Goal: Information Seeking & Learning: Check status

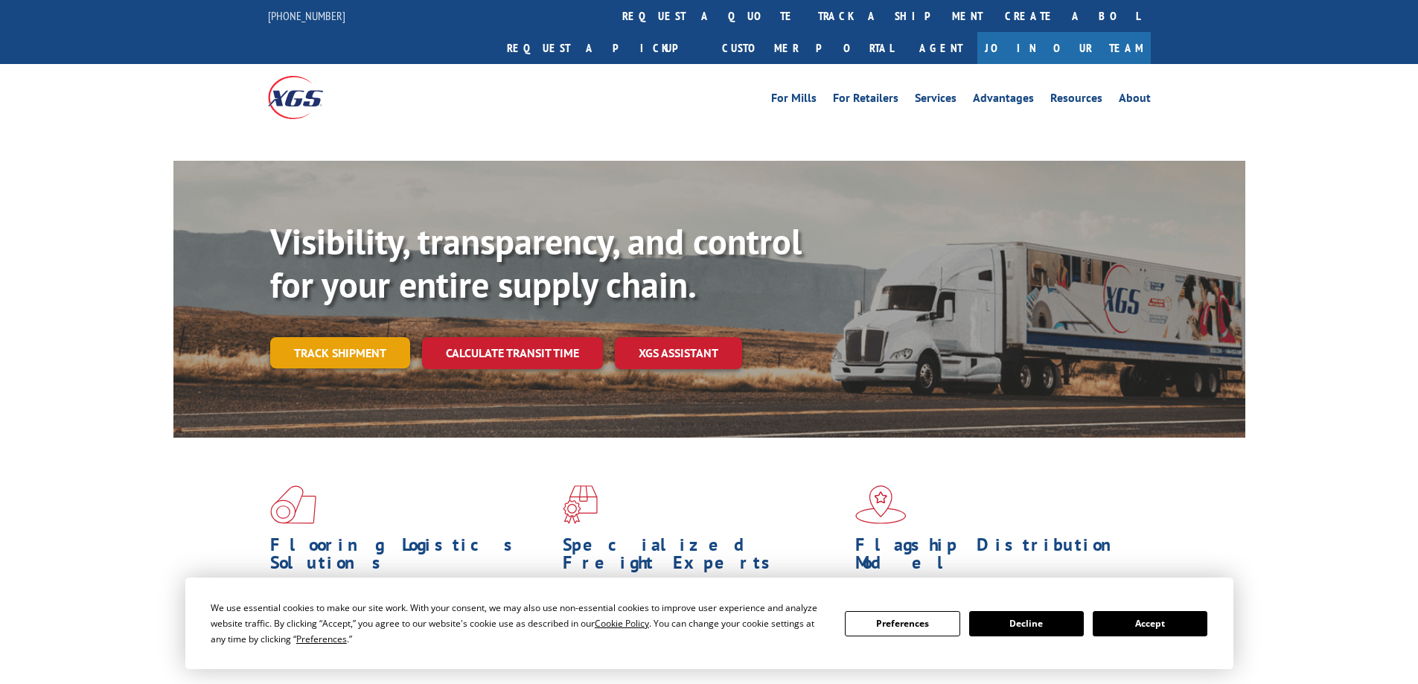
click at [316, 337] on link "Track shipment" at bounding box center [340, 352] width 140 height 31
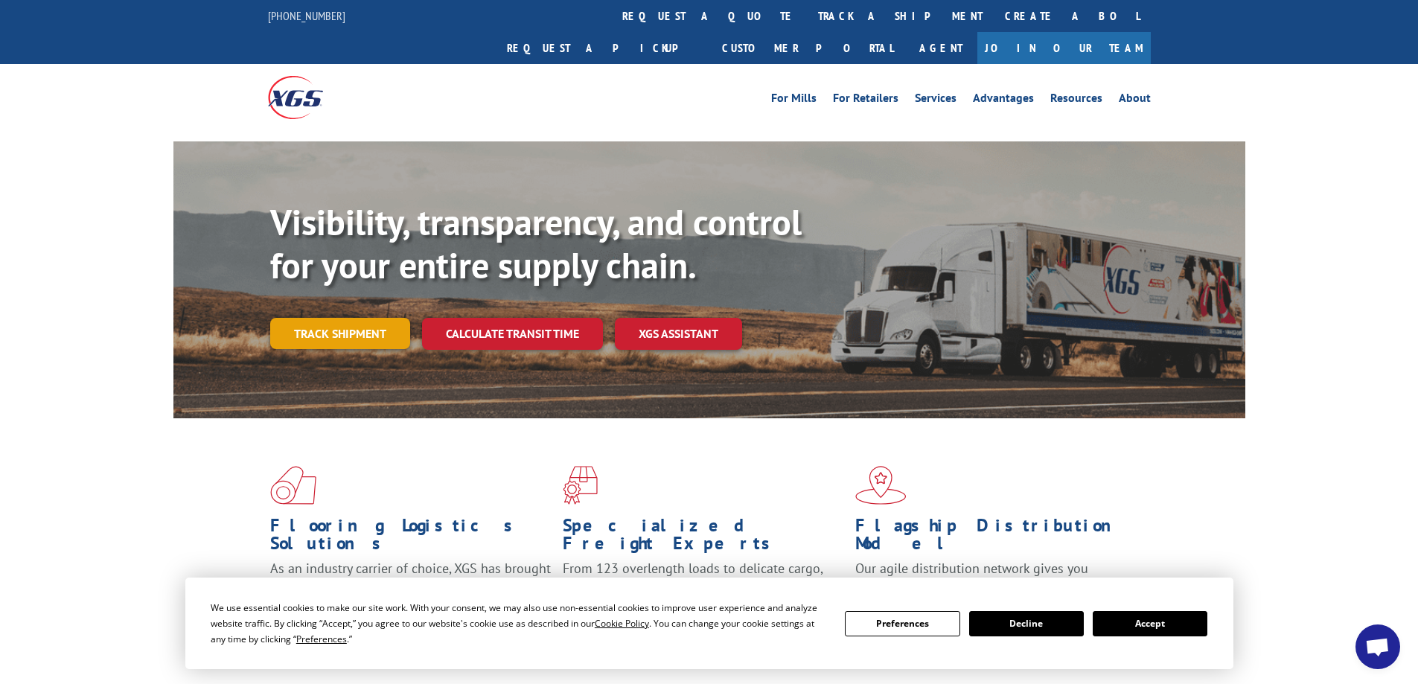
click at [318, 318] on link "Track shipment" at bounding box center [340, 333] width 140 height 31
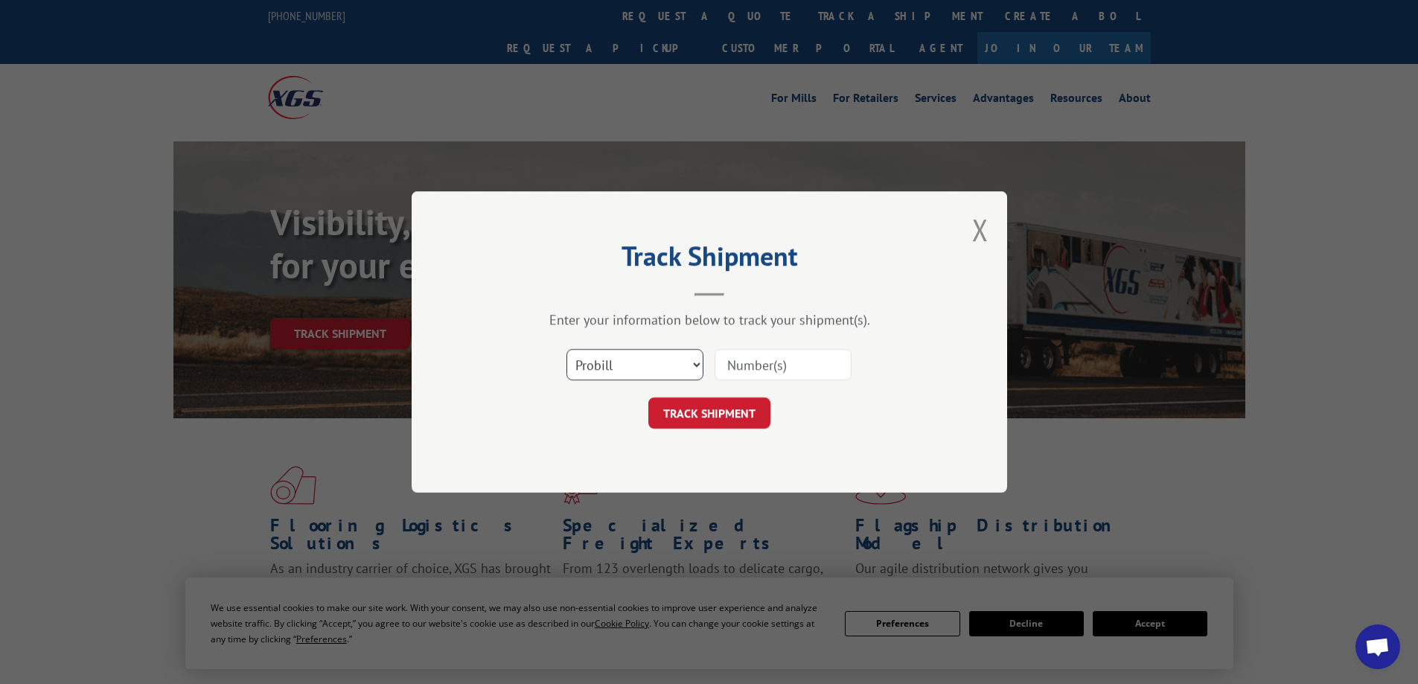
click at [600, 367] on select "Select category... Probill BOL PO" at bounding box center [634, 364] width 137 height 31
select select "bol"
click at [566, 349] on select "Select category... Probill BOL PO" at bounding box center [634, 364] width 137 height 31
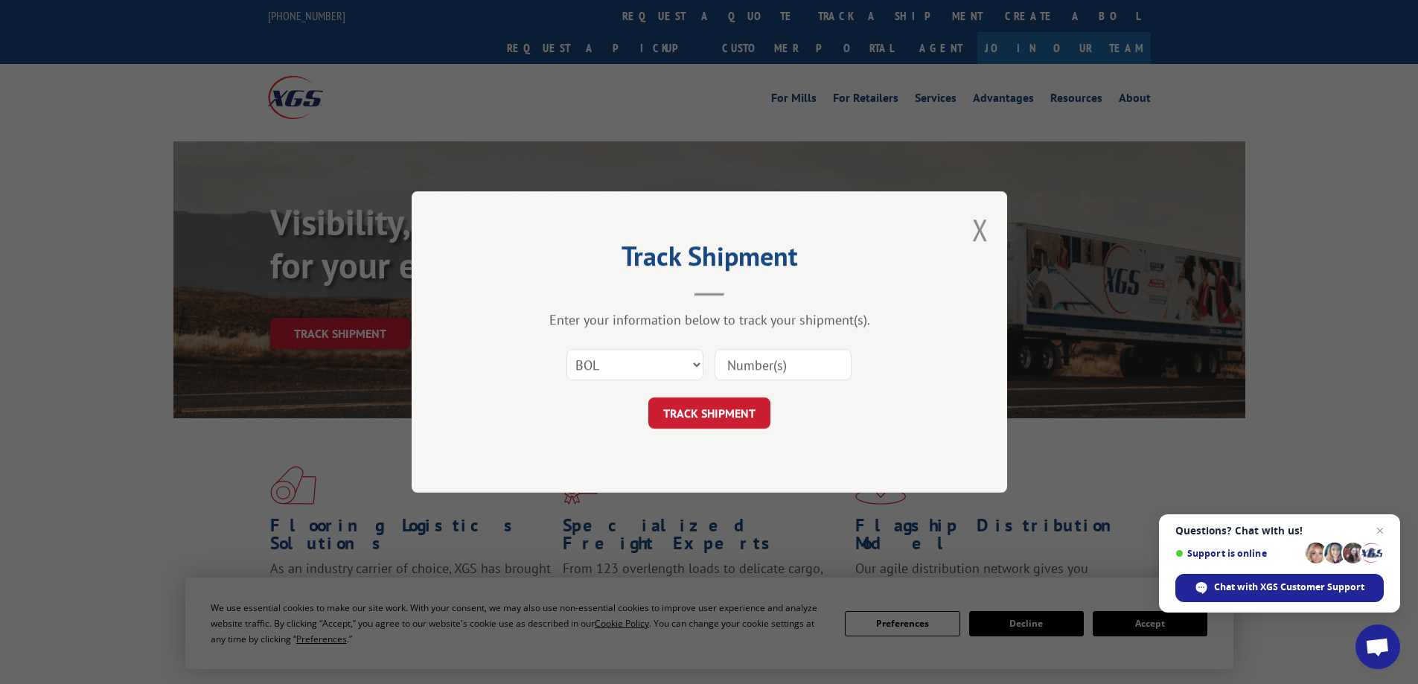
click at [769, 369] on input at bounding box center [782, 364] width 137 height 31
paste input "5158077"
type input "5158077"
click at [714, 420] on button "TRACK SHIPMENT" at bounding box center [709, 412] width 122 height 31
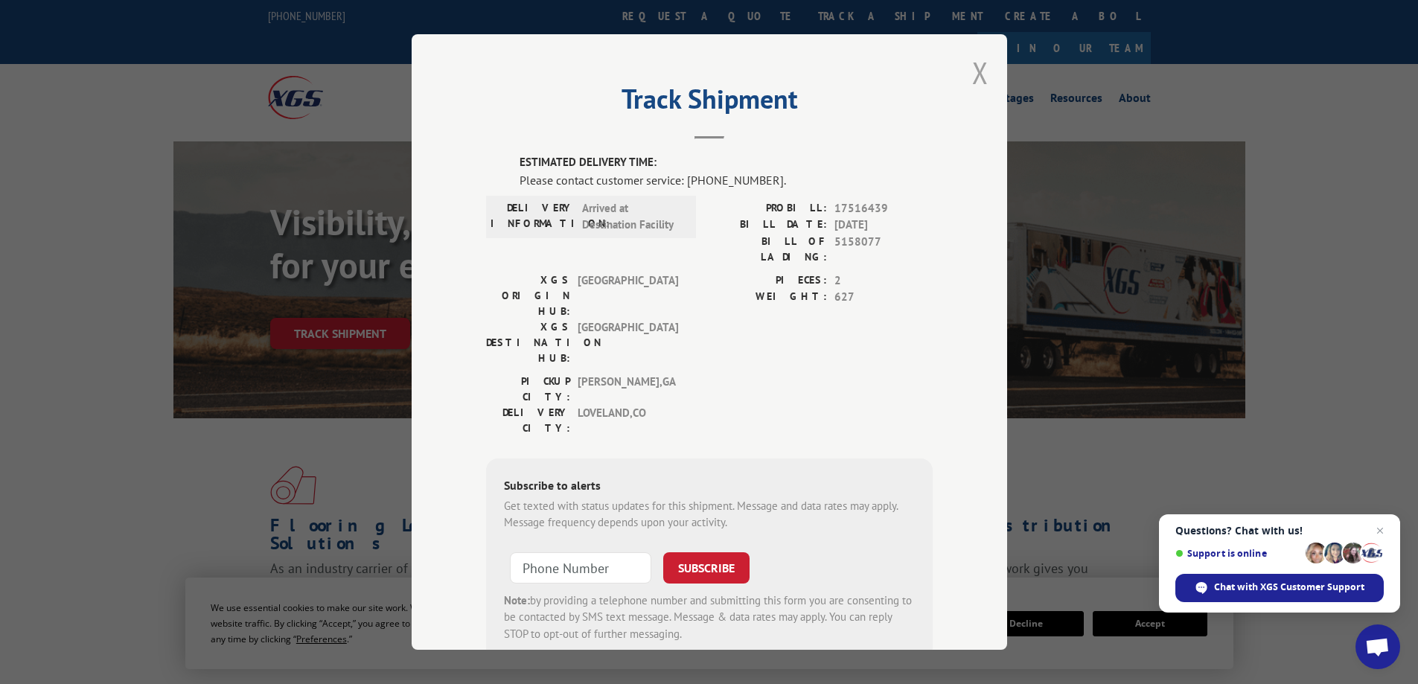
click at [972, 72] on button "Close modal" at bounding box center [980, 72] width 16 height 39
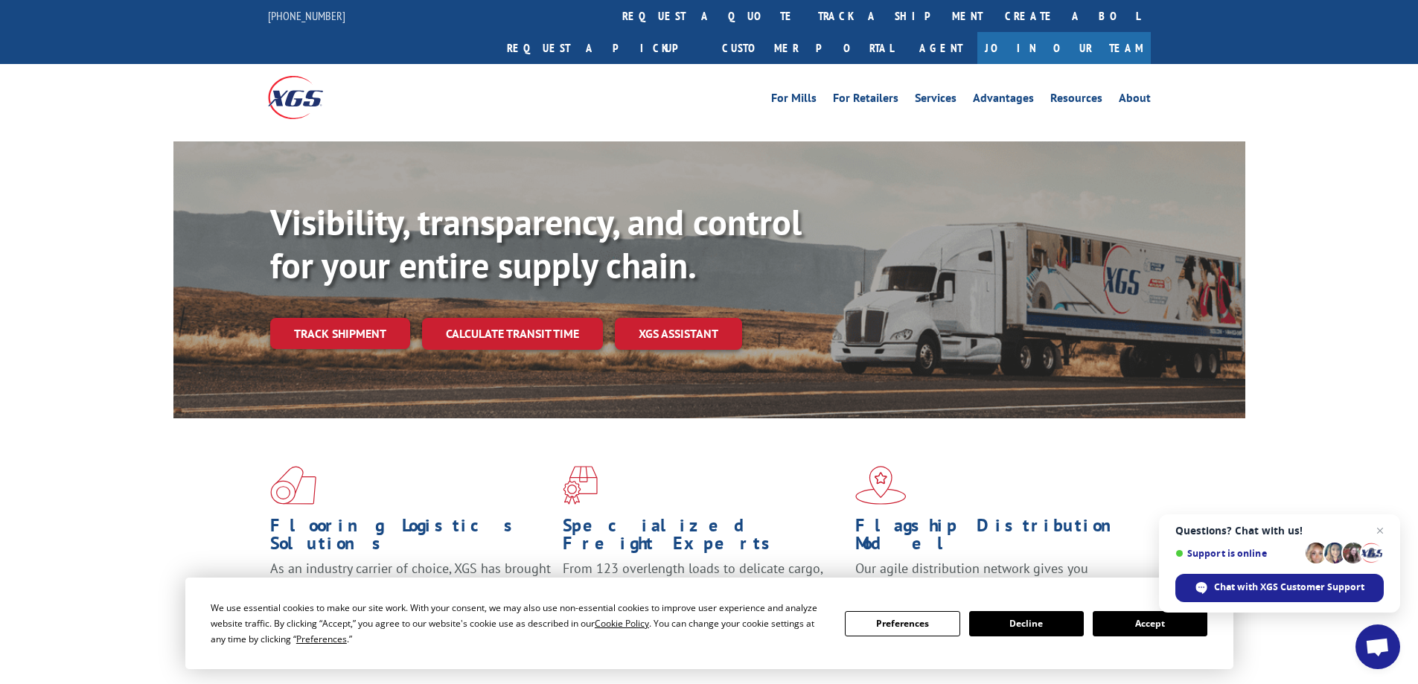
click at [1162, 631] on button "Accept" at bounding box center [1149, 623] width 115 height 25
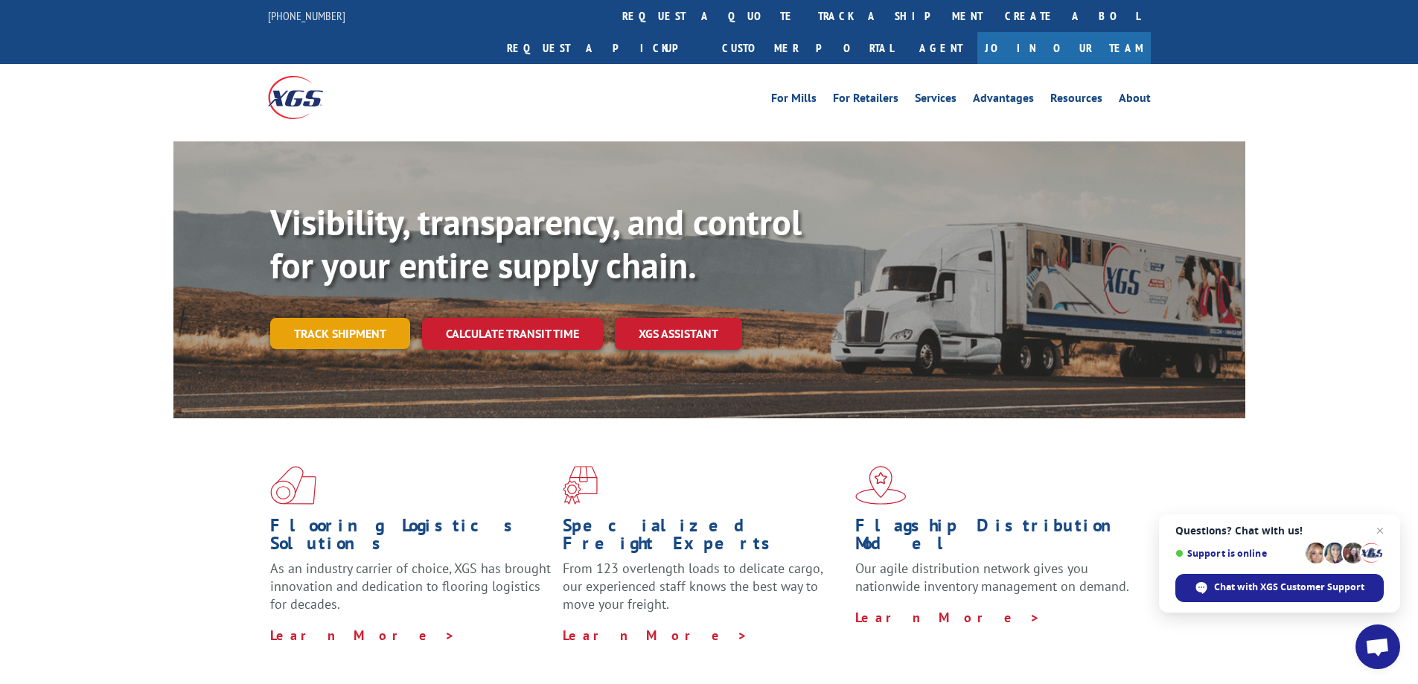
click at [304, 318] on link "Track shipment" at bounding box center [340, 333] width 140 height 31
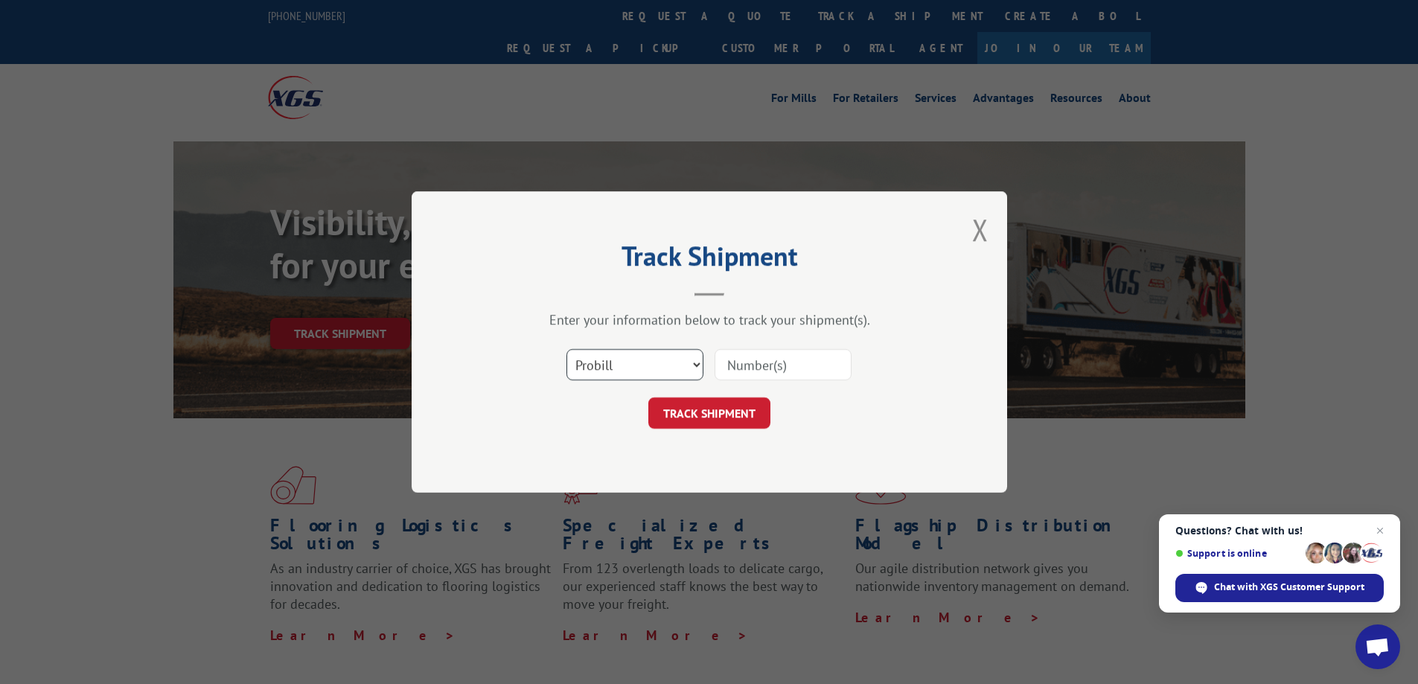
click at [632, 365] on select "Select category... Probill BOL PO" at bounding box center [634, 364] width 137 height 31
select select "bol"
click at [566, 349] on select "Select category... Probill BOL PO" at bounding box center [634, 364] width 137 height 31
click at [745, 359] on input at bounding box center [782, 364] width 137 height 31
paste input "6010671"
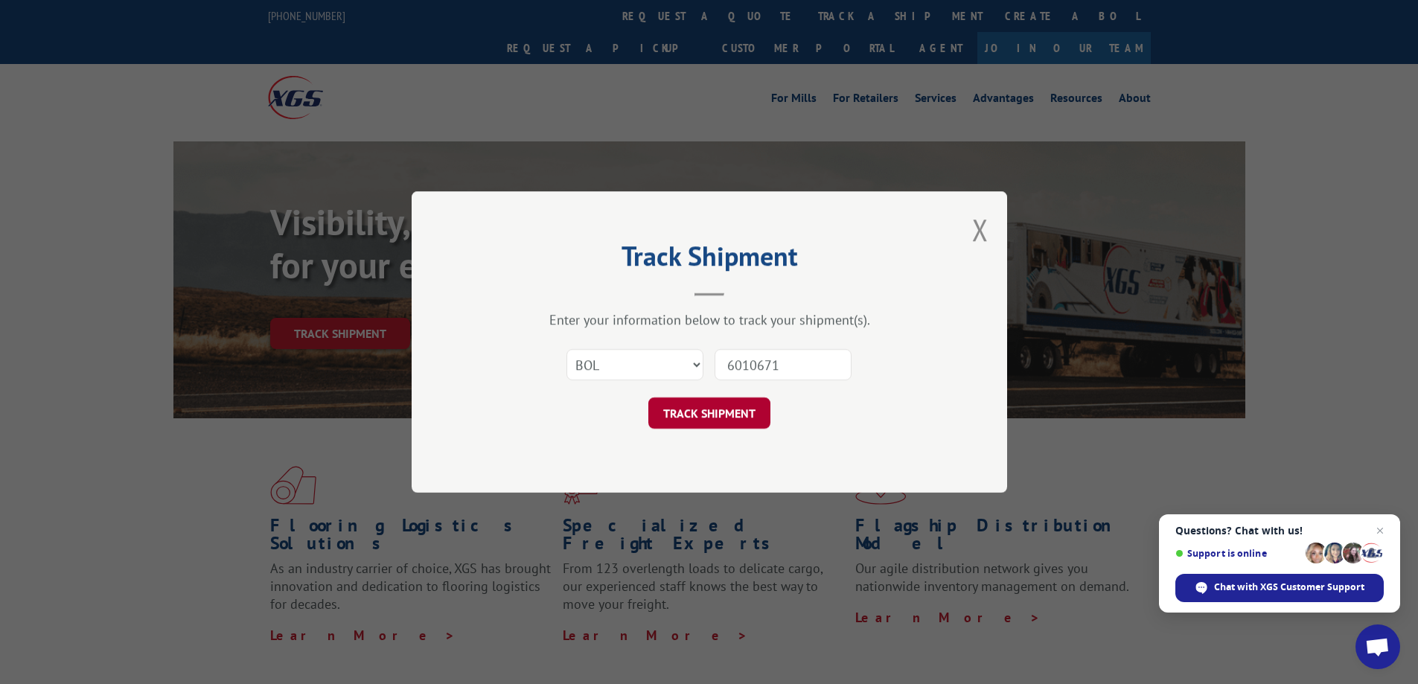
type input "6010671"
click at [700, 414] on button "TRACK SHIPMENT" at bounding box center [709, 412] width 122 height 31
